Goal: Transaction & Acquisition: Purchase product/service

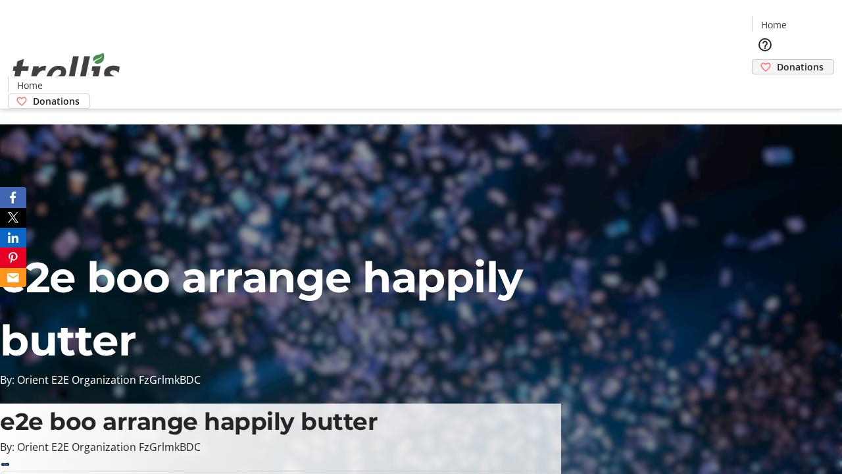
click at [777, 60] on span "Donations" at bounding box center [800, 67] width 47 height 14
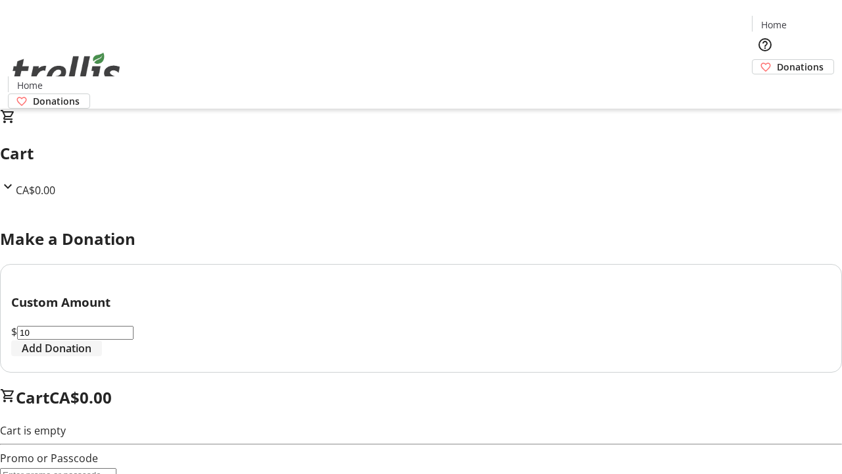
click at [91, 356] on span "Add Donation" at bounding box center [57, 348] width 70 height 16
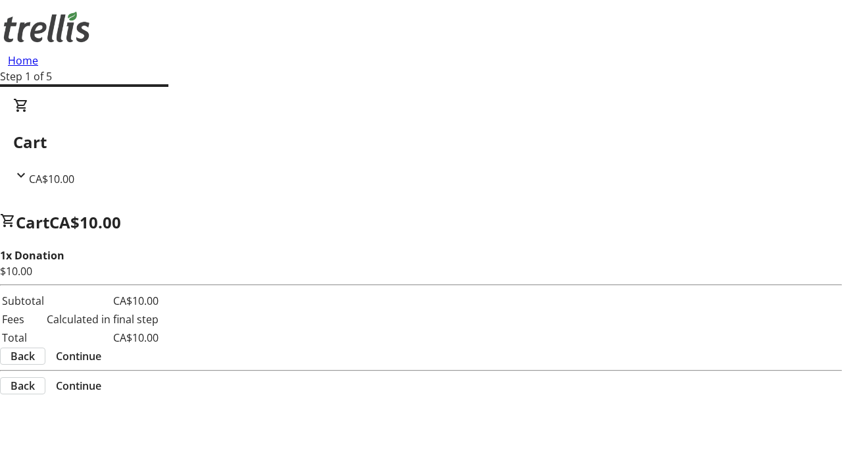
select select "CA"
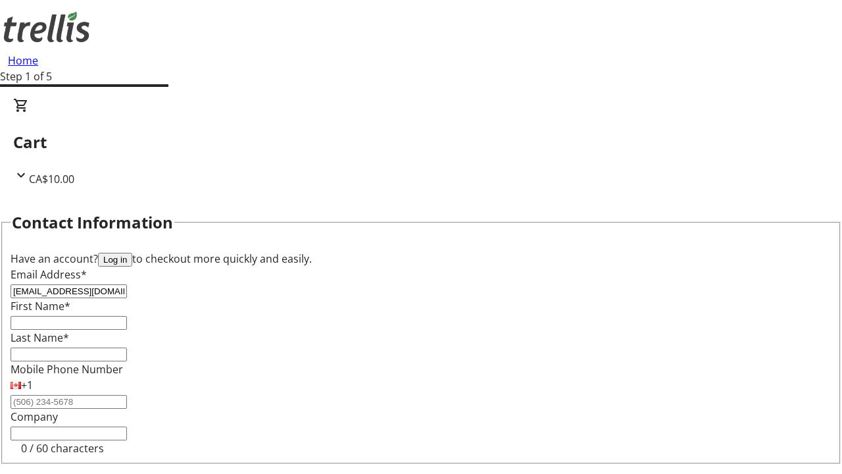
type input "[EMAIL_ADDRESS][DOMAIN_NAME]"
type input "Maverick"
type input "Funk"
type input "[STREET_ADDRESS][PERSON_NAME]"
type input "Kelowna"
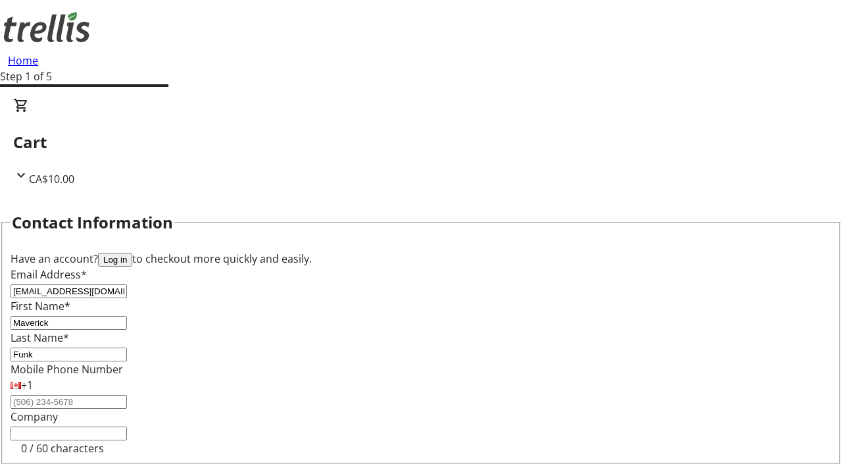
select select "BC"
type input "Kelowna"
type input "V1Y 0C2"
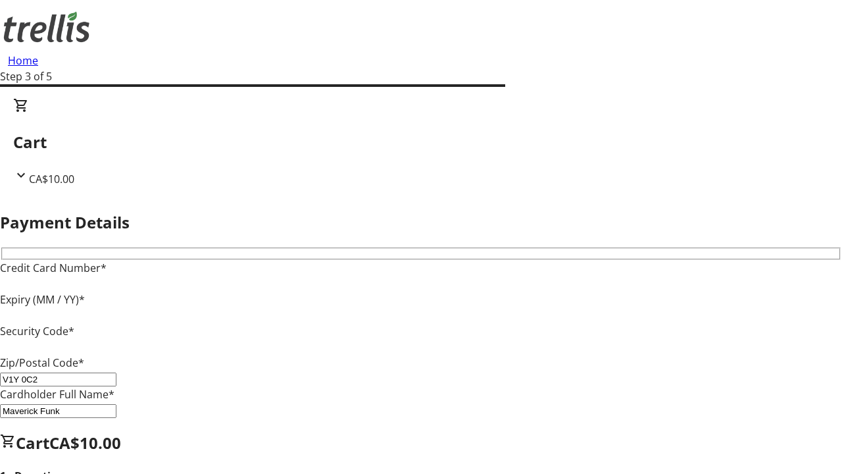
type input "V1Y 0C2"
